Goal: Task Accomplishment & Management: Manage account settings

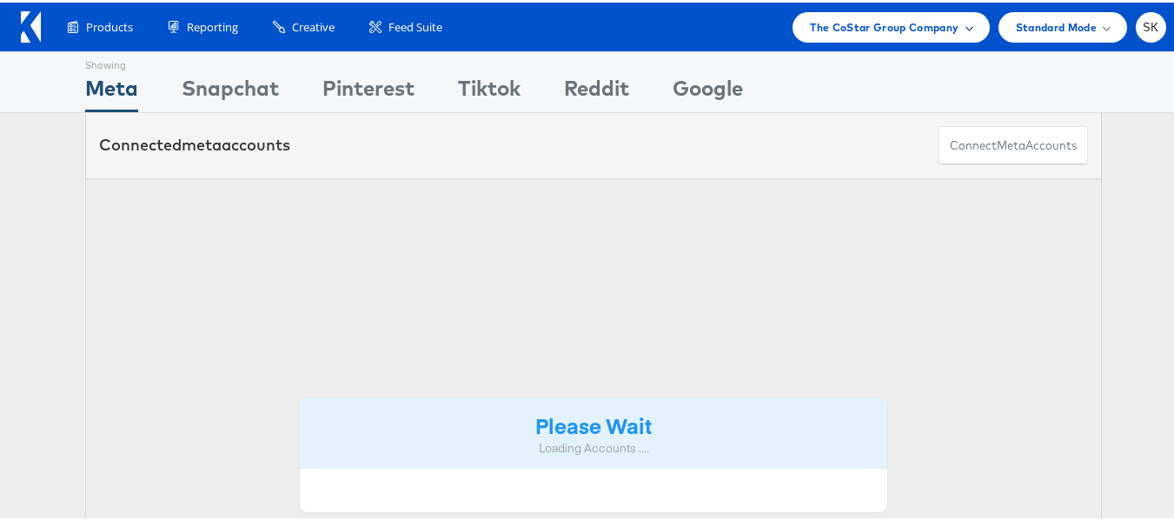
click at [885, 38] on div "The CoStar Group Company" at bounding box center [891, 25] width 196 height 30
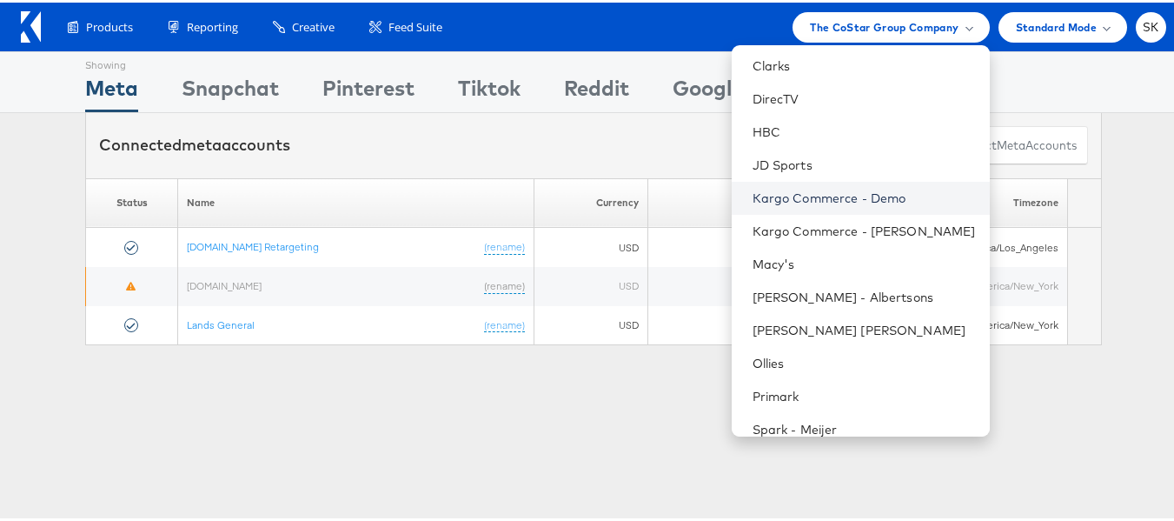
scroll to position [282, 0]
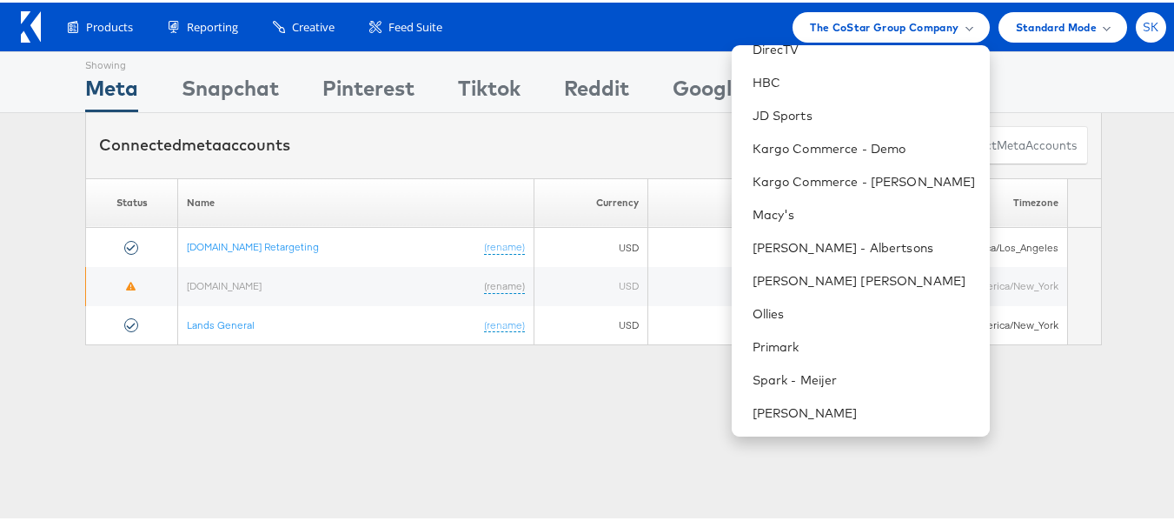
click at [1143, 30] on span "SK" at bounding box center [1151, 24] width 17 height 11
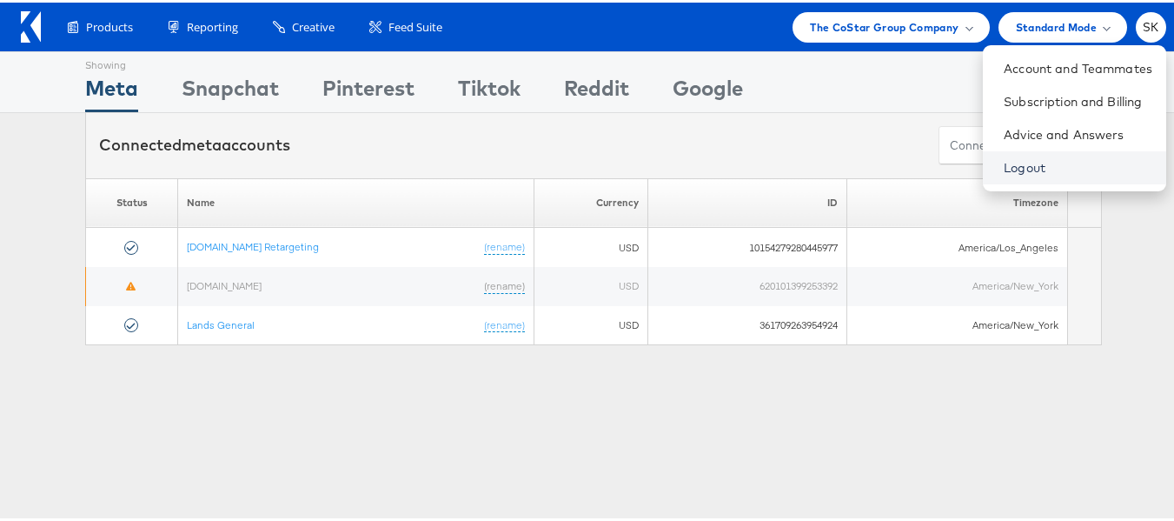
click at [1012, 173] on link "Logout" at bounding box center [1078, 164] width 149 height 17
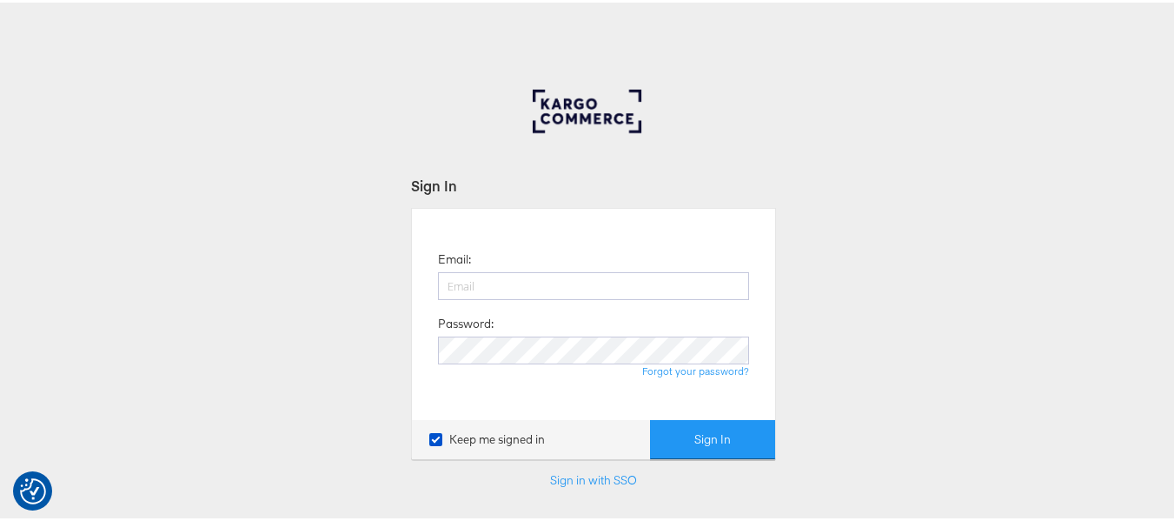
type input "[PERSON_NAME][EMAIL_ADDRESS][DOMAIN_NAME]"
click at [747, 411] on div "Email: [PERSON_NAME][EMAIL_ADDRESS][DOMAIN_NAME] Password: Forgot your password…" at bounding box center [593, 330] width 365 height 250
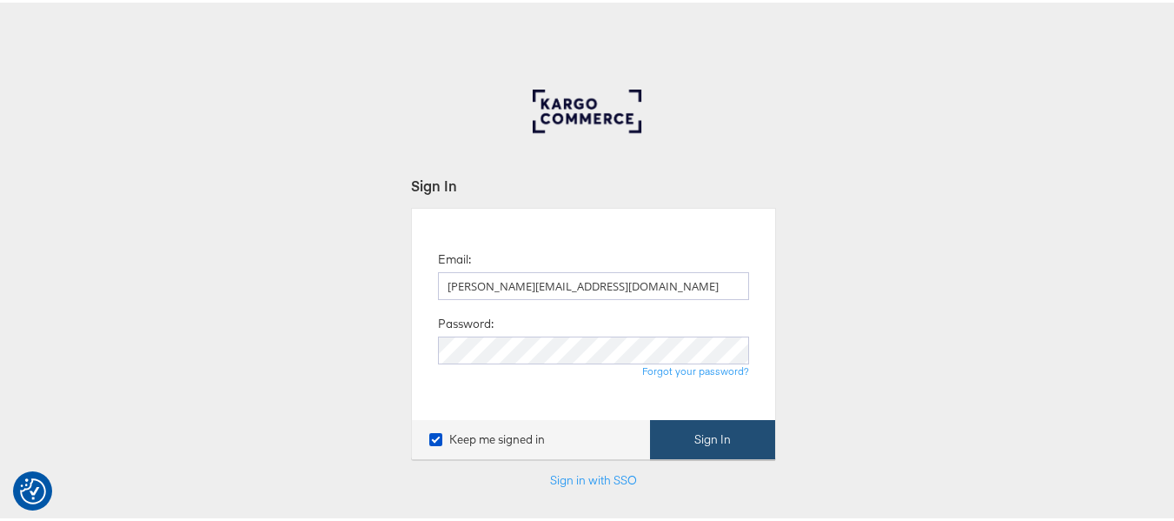
click at [747, 433] on button "Sign In" at bounding box center [712, 436] width 125 height 39
